Goal: Transaction & Acquisition: Purchase product/service

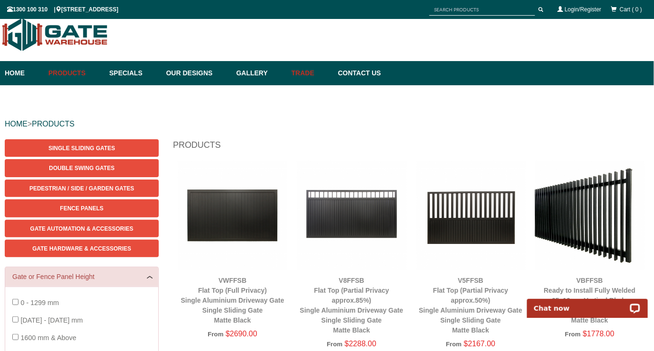
scroll to position [0, 0]
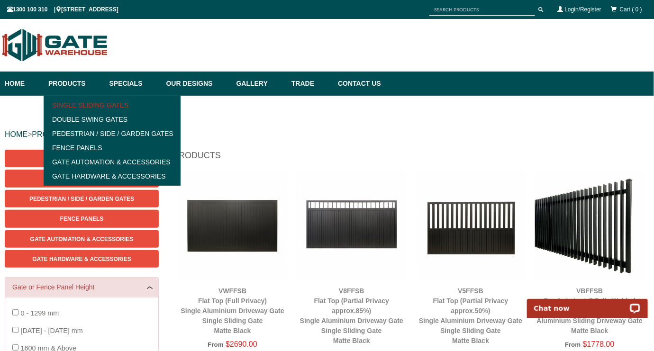
click at [106, 102] on link "Single Sliding Gates" at bounding box center [111, 105] width 131 height 14
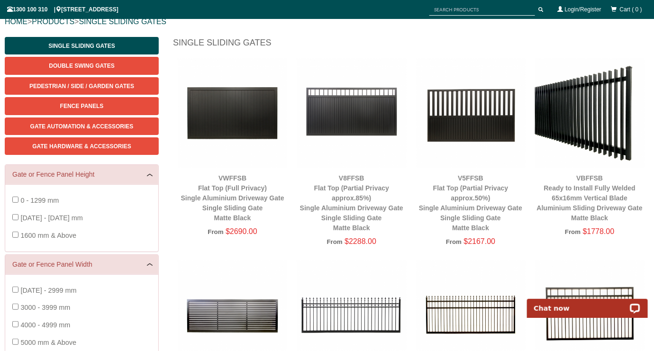
scroll to position [118, 0]
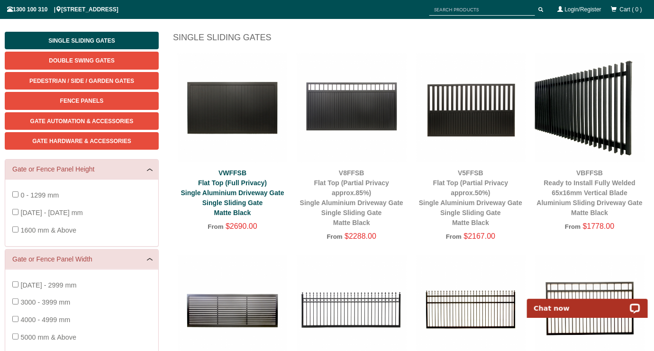
click at [235, 170] on link "VWFFSB Flat Top (Full Privacy) Single Aluminium Driveway Gate Single Sliding Ga…" at bounding box center [232, 192] width 103 height 47
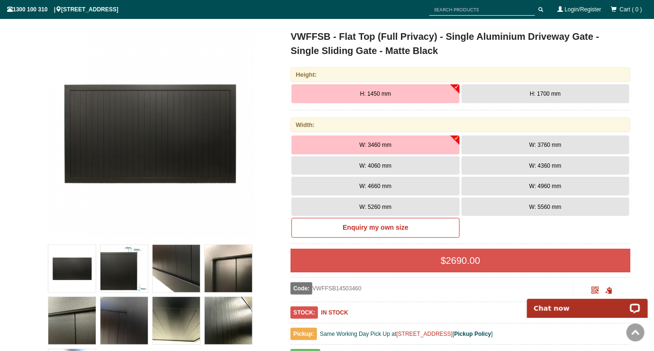
scroll to position [118, 0]
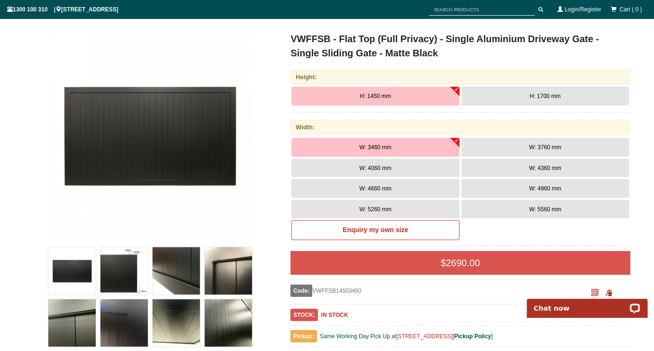
click at [369, 204] on button "W: 5260 mm" at bounding box center [375, 209] width 168 height 19
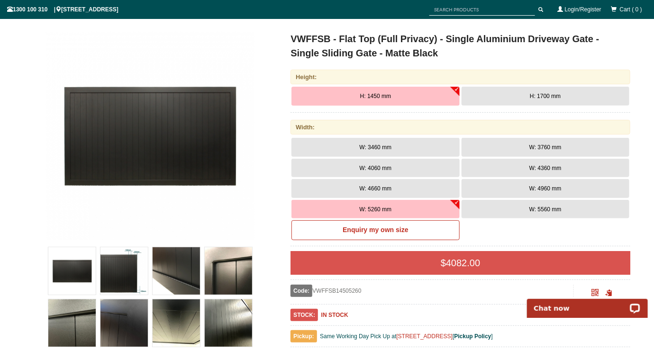
click at [535, 102] on button "H: 1700 mm" at bounding box center [545, 96] width 168 height 19
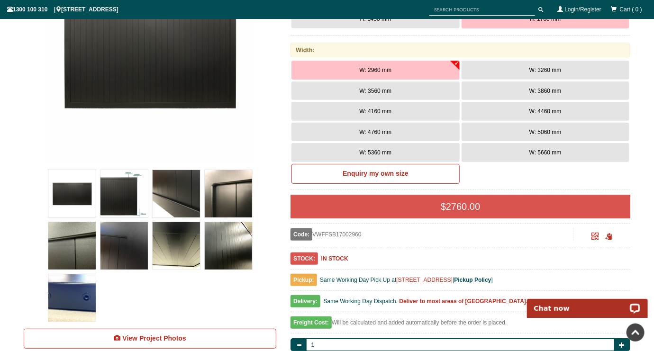
scroll to position [166, 0]
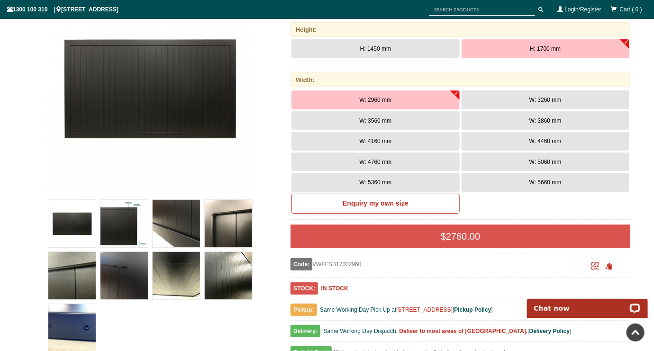
click at [548, 176] on button "W: 5660 mm" at bounding box center [545, 182] width 168 height 19
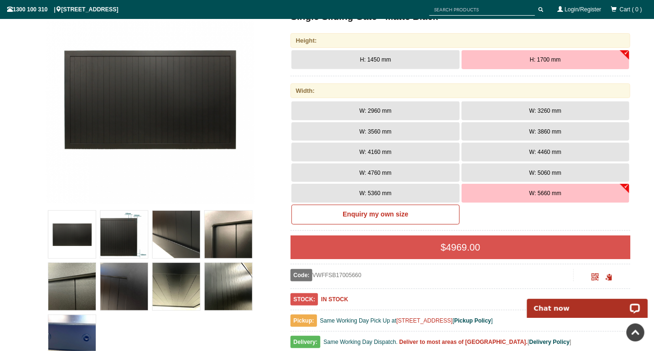
scroll to position [151, 0]
